Goal: Task Accomplishment & Management: Complete application form

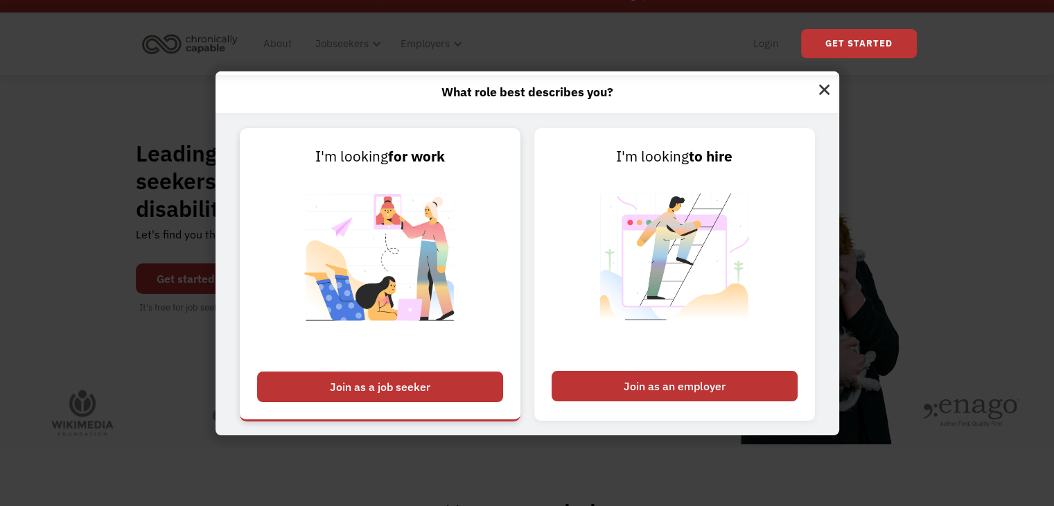
click at [457, 384] on div "Join as a job seeker" at bounding box center [380, 386] width 246 height 30
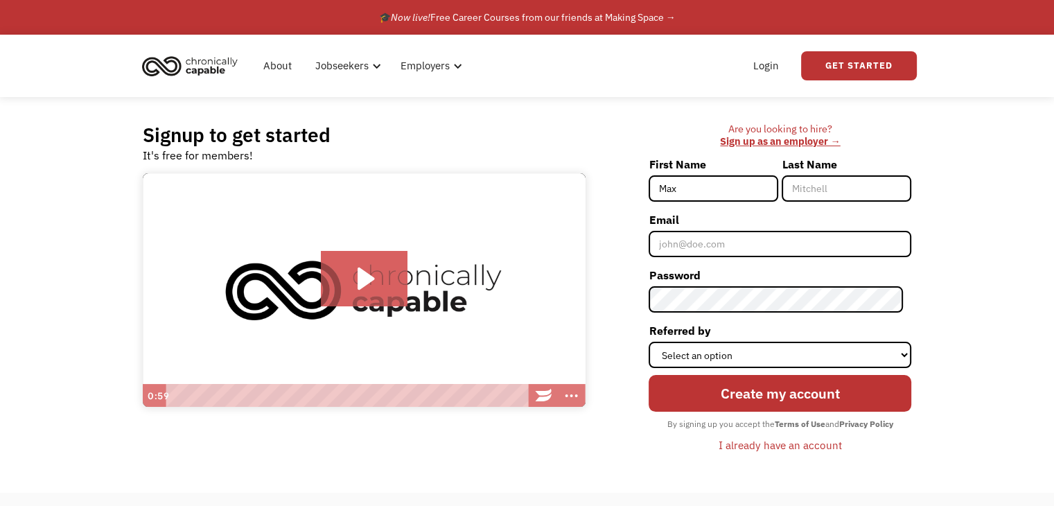
type input "Max"
click at [821, 186] on input "Last Name" at bounding box center [847, 188] width 130 height 26
type input "Haseltine"
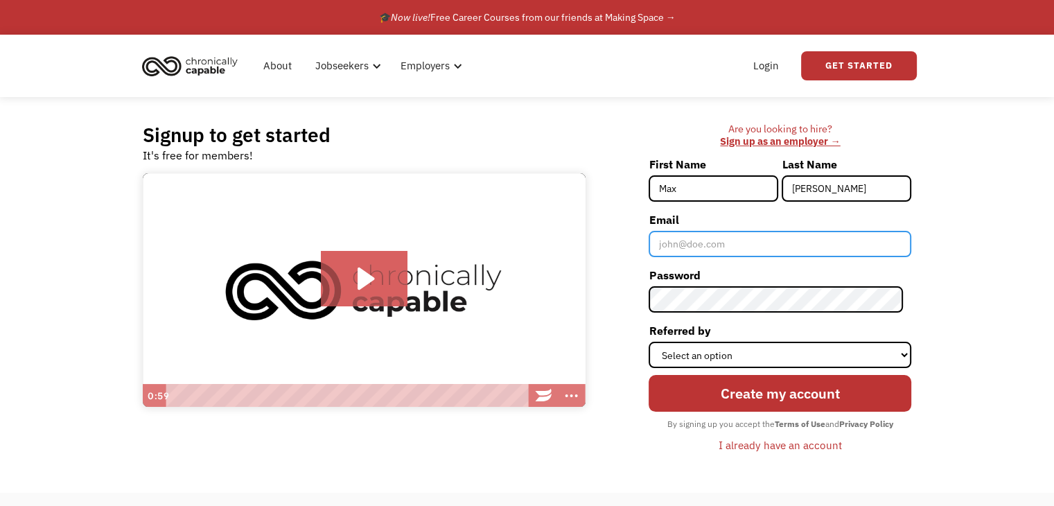
click at [748, 246] on input "Email" at bounding box center [780, 244] width 263 height 26
type input "maxhaseltine@gmail.com"
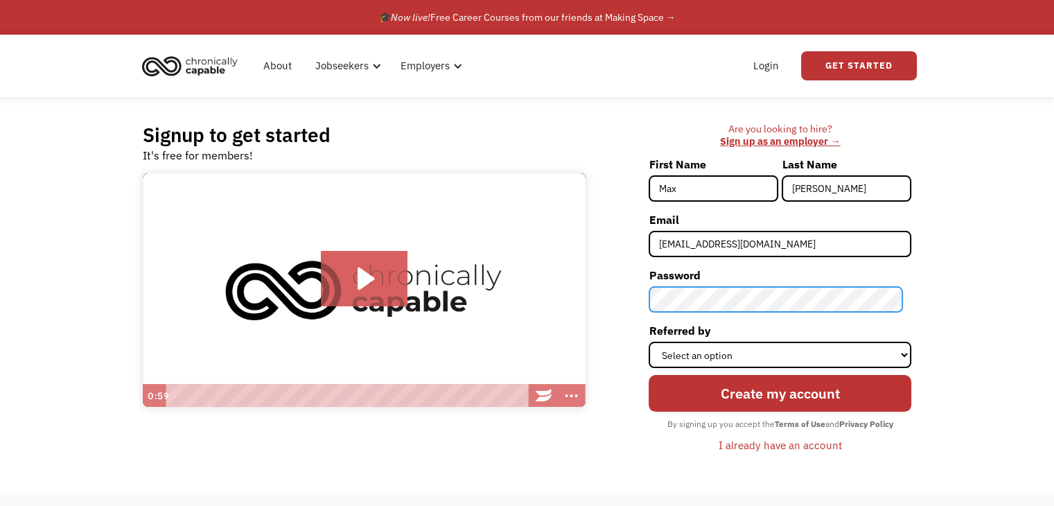
click at [654, 295] on div "Are you looking to hire? ‍ Sign up as an employer → First Name Max Last Name Ha…" at bounding box center [756, 295] width 313 height 345
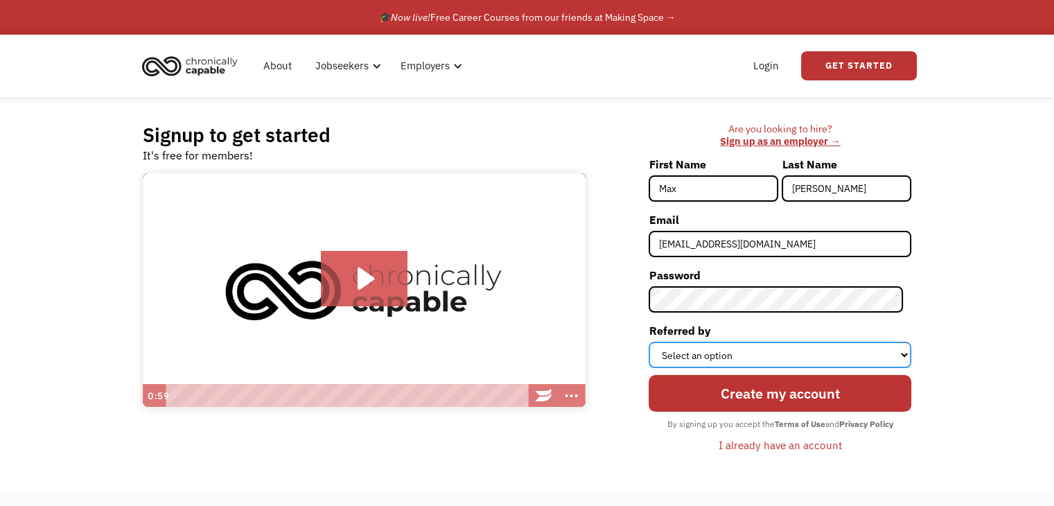
click at [762, 350] on select "Select an option Instagram Facebook Twitter Search Engine News Article Word of …" at bounding box center [780, 355] width 263 height 26
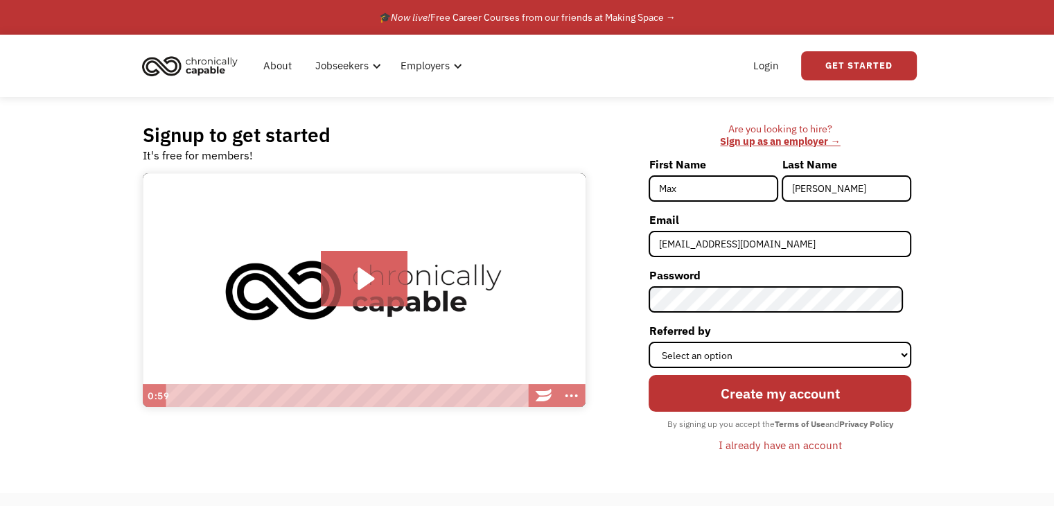
click at [640, 240] on div "Are you looking to hire? ‍ Sign up as an employer → First Name Max Last Name Ha…" at bounding box center [756, 295] width 313 height 345
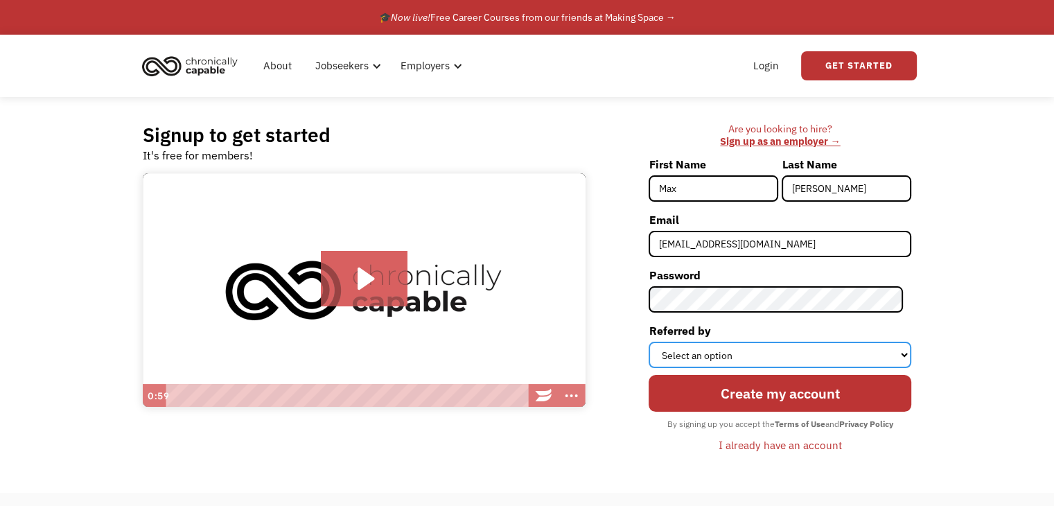
click at [746, 356] on select "Select an option Instagram Facebook Twitter Search Engine News Article Word of …" at bounding box center [780, 355] width 263 height 26
select select "Other"
click at [657, 342] on select "Select an option Instagram Facebook Twitter Search Engine News Article Word of …" at bounding box center [780, 355] width 263 height 26
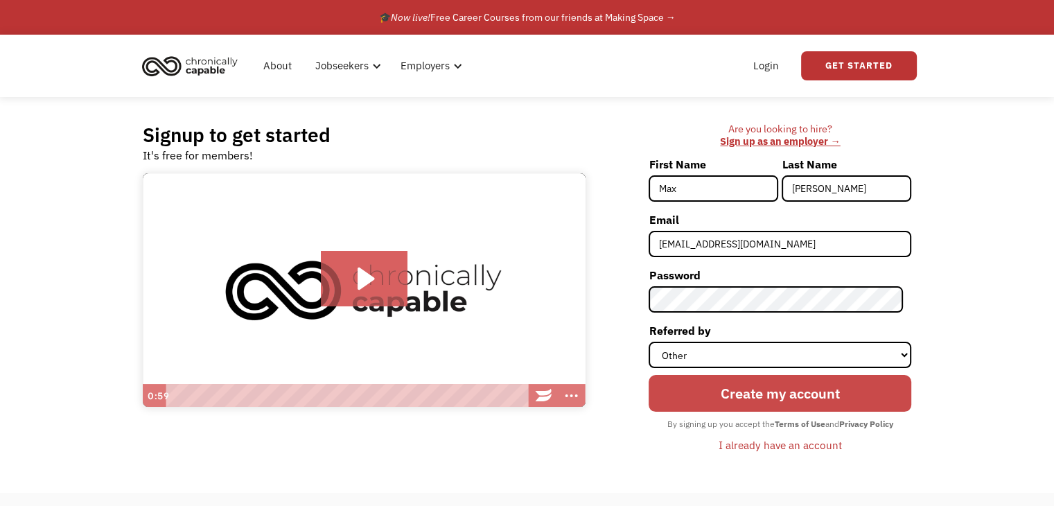
click at [744, 385] on input "Create my account" at bounding box center [780, 393] width 263 height 37
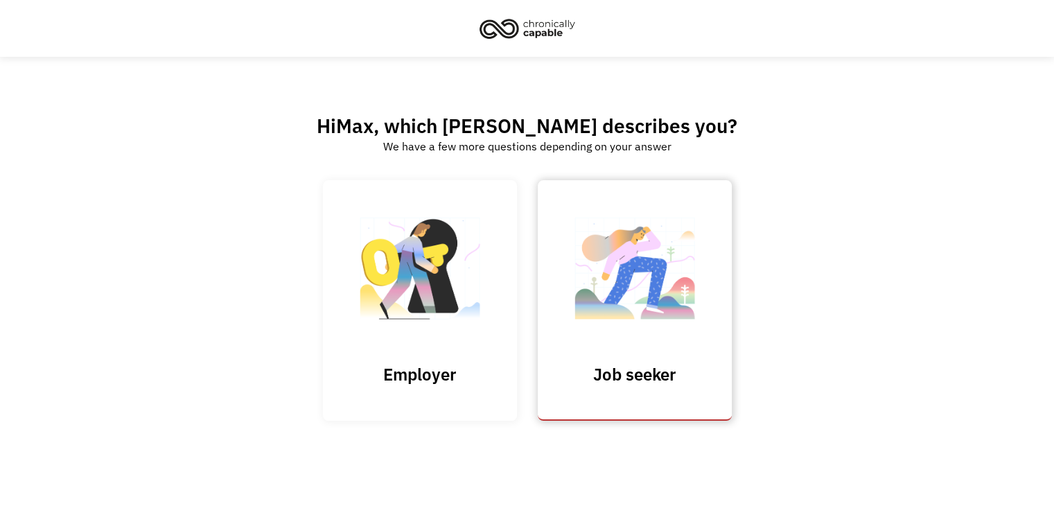
click at [635, 342] on img at bounding box center [635, 275] width 139 height 135
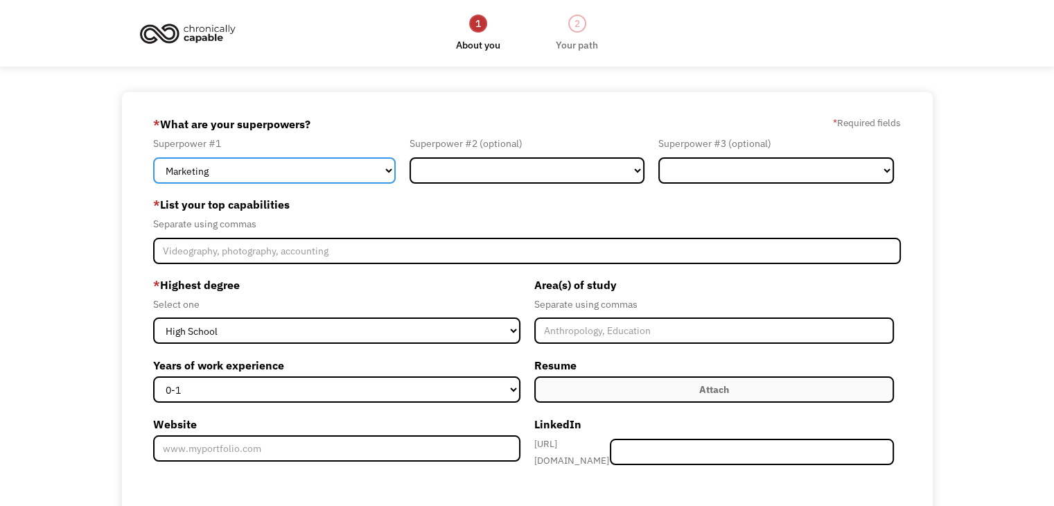
click at [374, 173] on select "Marketing Human Resources Finance Technology Operations Sales Industrial & Manu…" at bounding box center [274, 170] width 243 height 26
select select "Design"
click at [153, 157] on select "Marketing Human Resources Finance Technology Operations Sales Industrial & Manu…" at bounding box center [274, 170] width 243 height 26
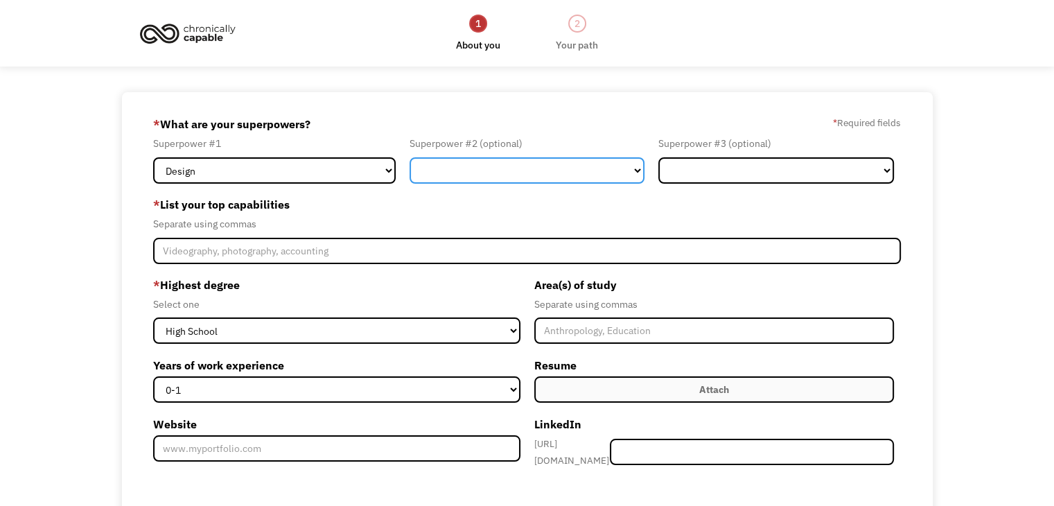
click at [526, 162] on select "Marketing Human Resources Finance Technology Operations Sales Industrial & Manu…" at bounding box center [528, 170] width 236 height 26
select select "Marketing"
click at [410, 157] on select "Marketing Human Resources Finance Technology Operations Sales Industrial & Manu…" at bounding box center [528, 170] width 236 height 26
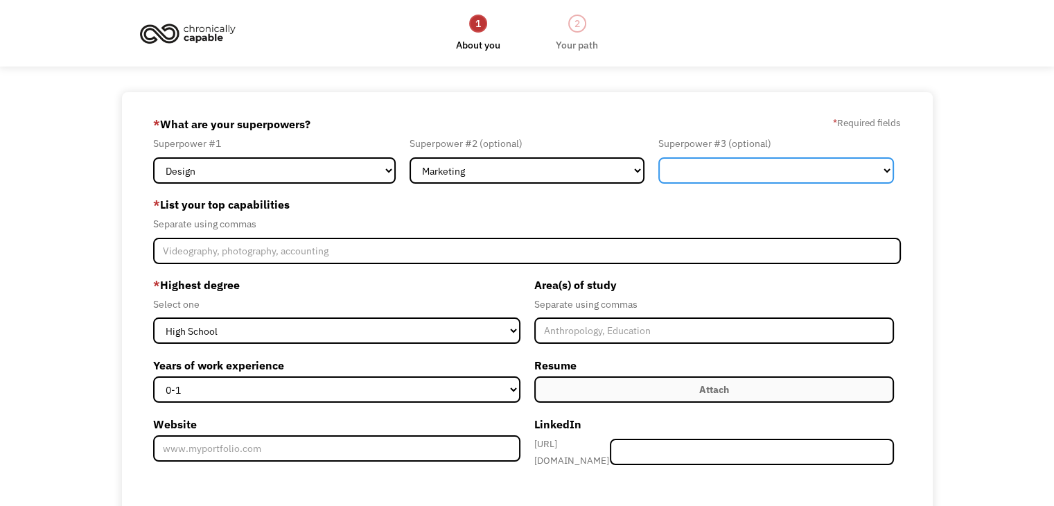
click at [850, 160] on select "Marketing Human Resources Finance Technology Operations Sales Industrial & Manu…" at bounding box center [776, 170] width 236 height 26
click at [455, 218] on div "Separate using commas" at bounding box center [527, 224] width 748 height 17
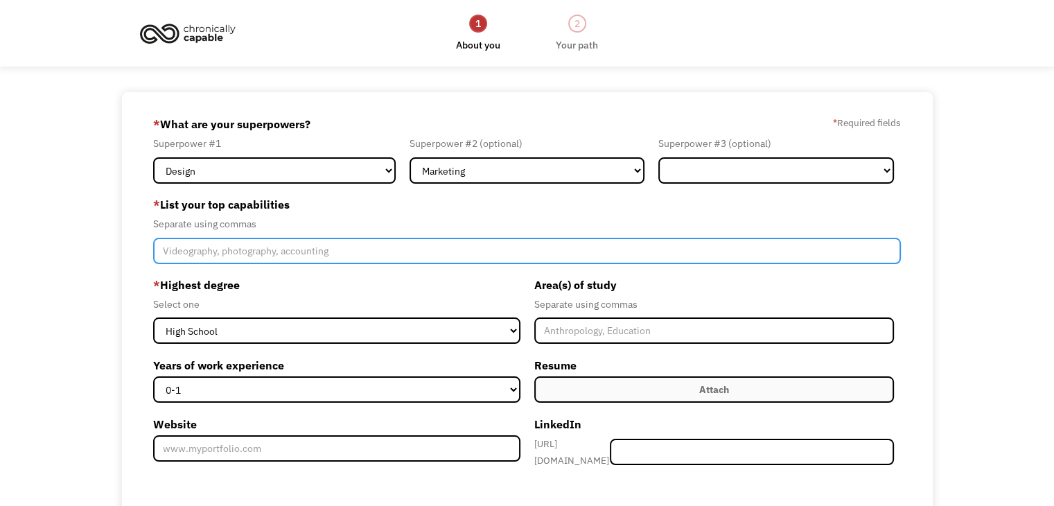
click at [310, 255] on input "Member-Create-Step1" at bounding box center [527, 251] width 748 height 26
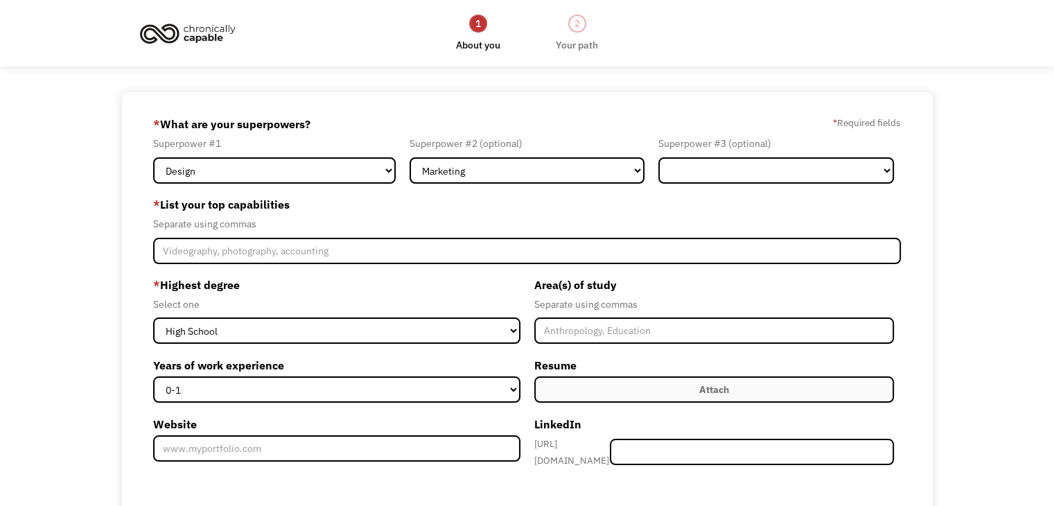
click at [574, 26] on div "2" at bounding box center [577, 24] width 18 height 18
